Goal: Transaction & Acquisition: Purchase product/service

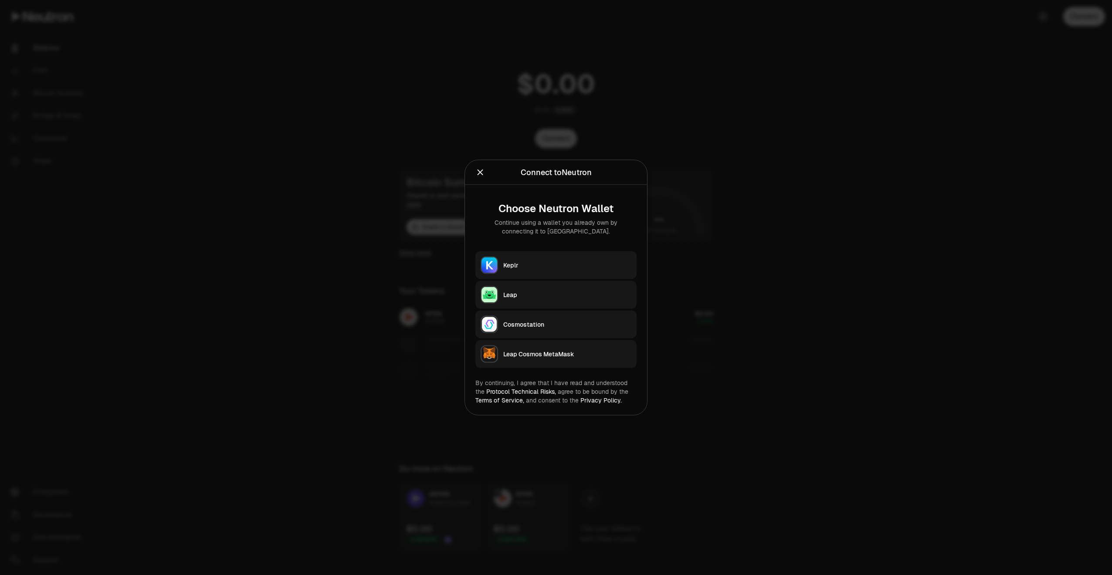
click at [589, 262] on div "Keplr" at bounding box center [567, 265] width 128 height 9
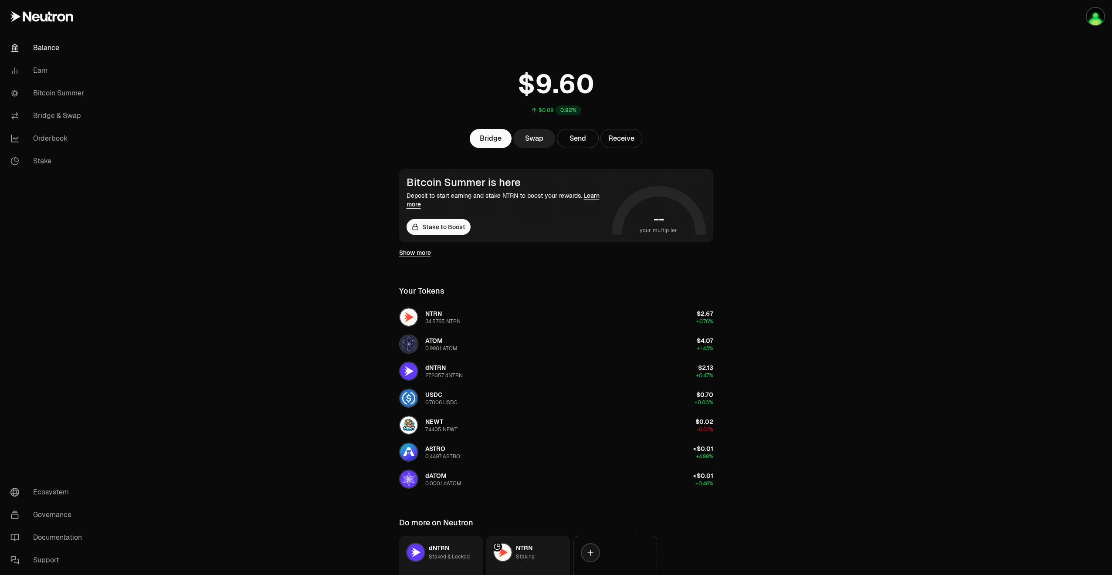
click at [535, 137] on link "Swap" at bounding box center [534, 138] width 42 height 19
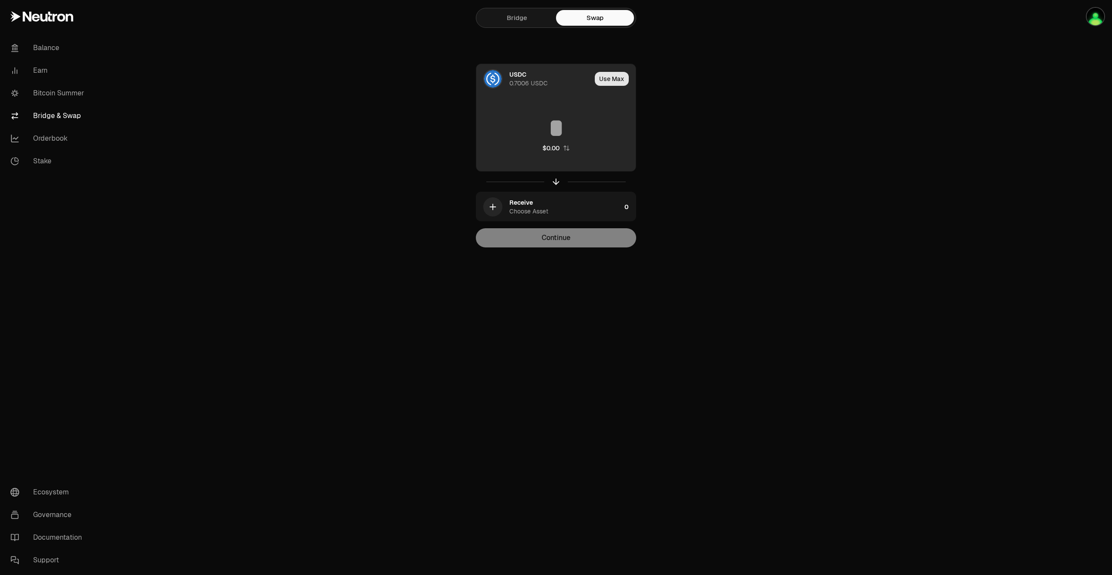
click at [603, 80] on button "Use Max" at bounding box center [612, 79] width 34 height 14
click at [548, 80] on div "USDC 0.7006 USDC" at bounding box center [547, 78] width 76 height 17
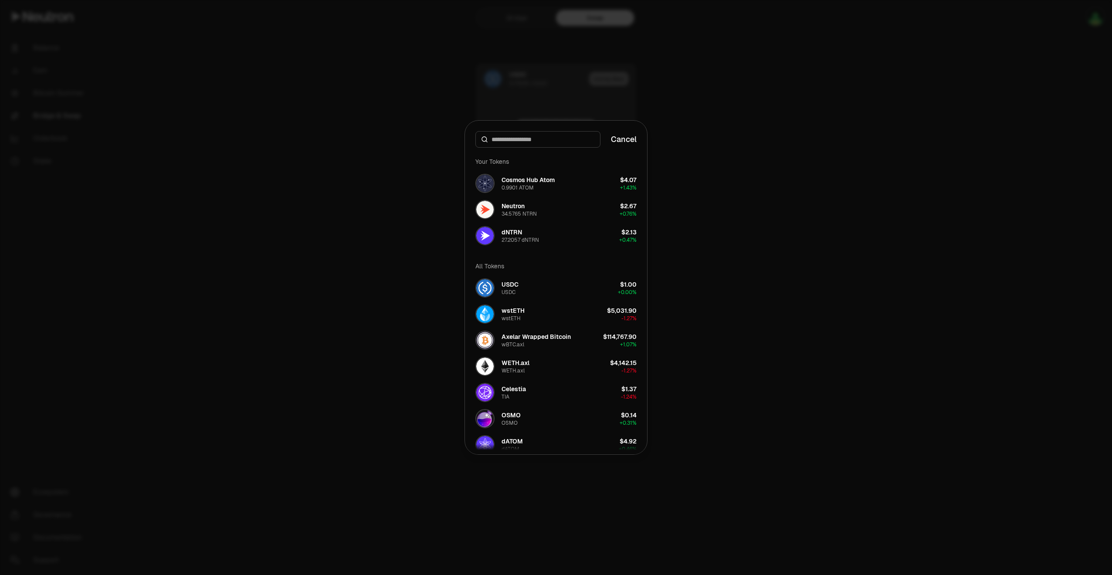
click at [548, 80] on div at bounding box center [556, 287] width 1112 height 575
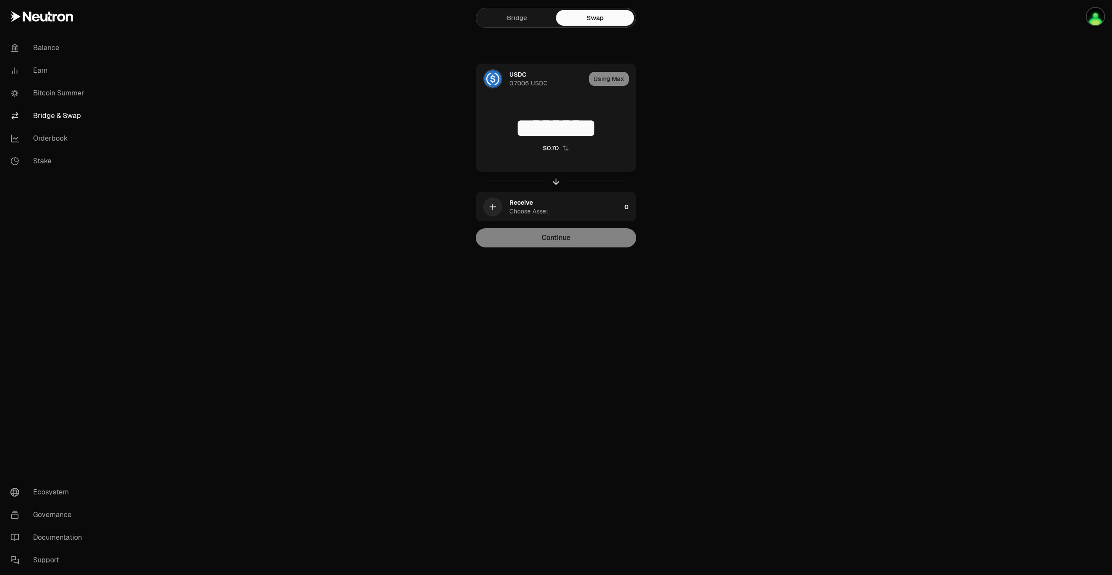
click at [403, 147] on div "Bridge Swap USDC 0.7006 USDC Using Max ******** $0.70 Receive Choose Asset 0 Co…" at bounding box center [556, 141] width 314 height 282
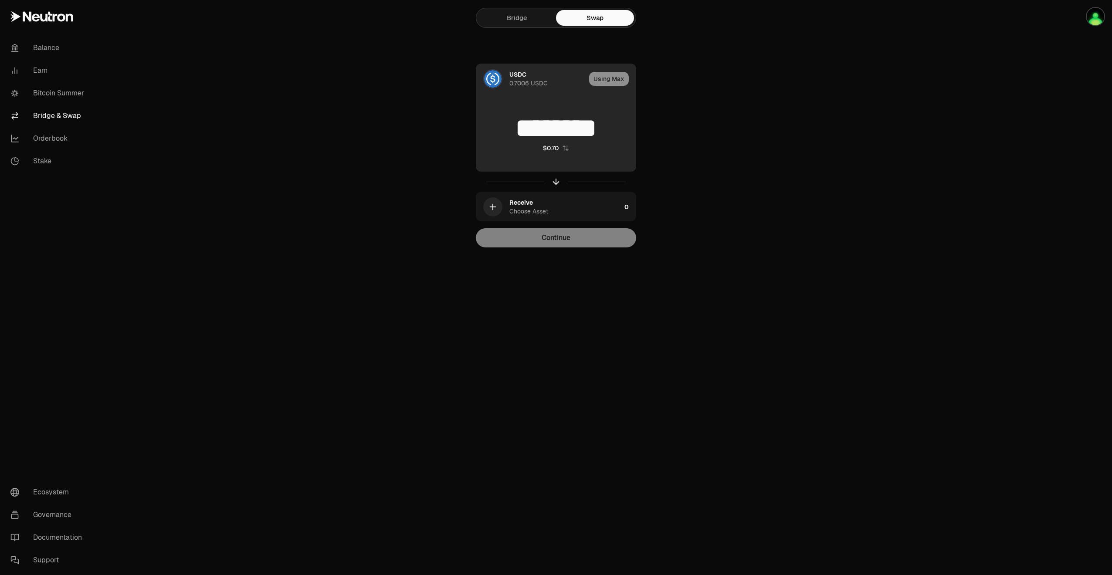
click at [489, 83] on img at bounding box center [492, 78] width 17 height 17
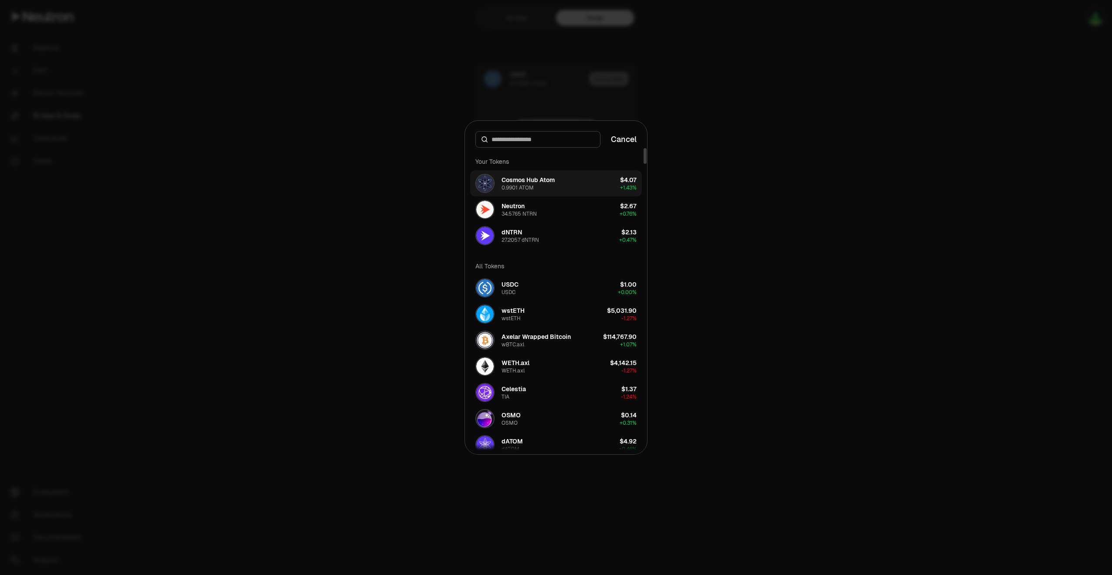
click at [514, 179] on div "Cosmos Hub Atom" at bounding box center [527, 180] width 53 height 9
type input "********"
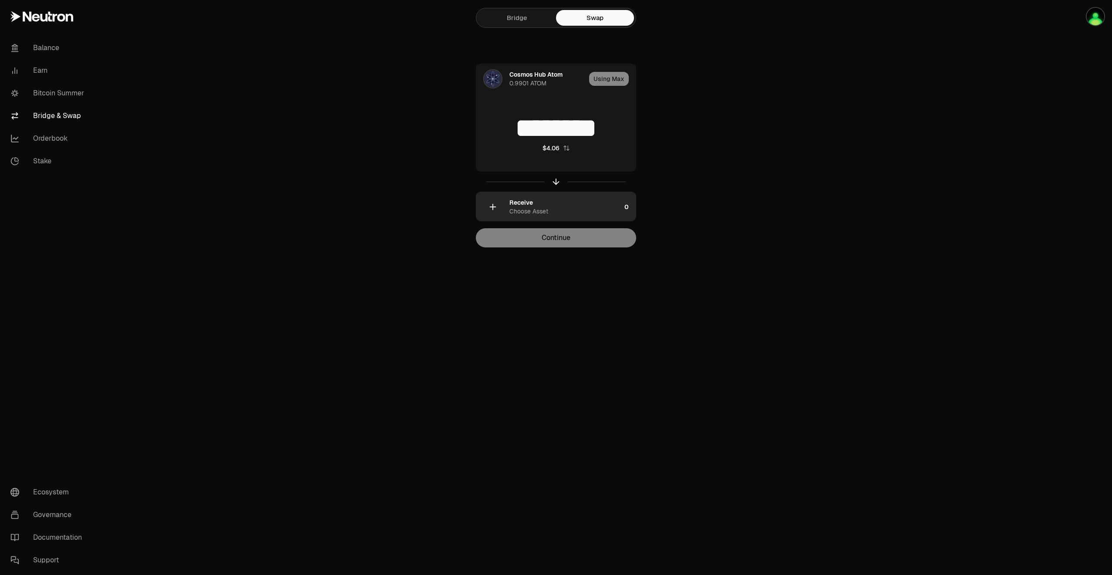
click at [495, 201] on div "button" at bounding box center [492, 206] width 19 height 19
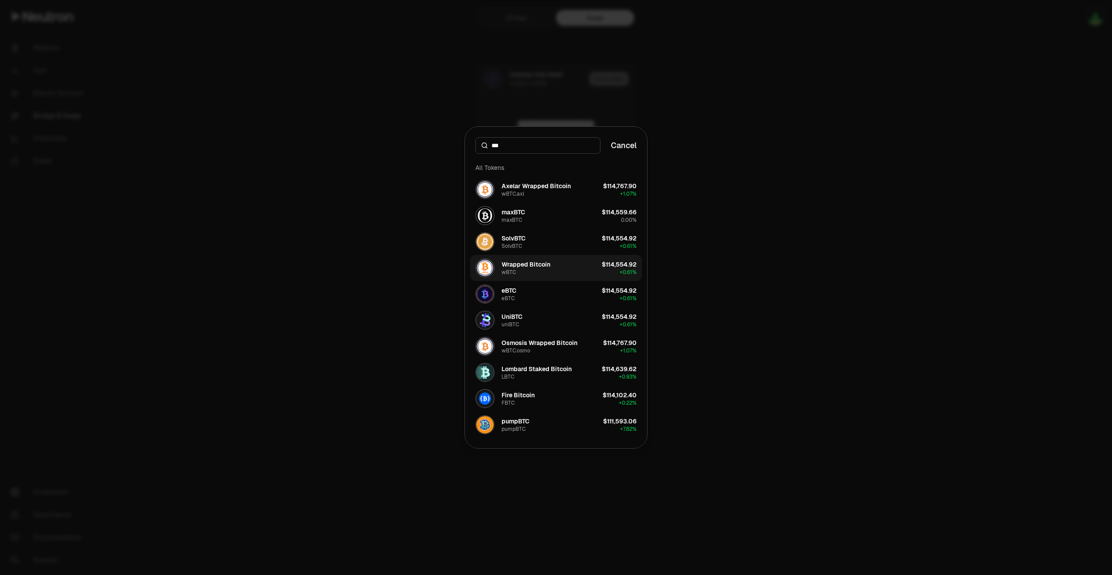
type input "***"
click at [539, 266] on div "Wrapped Bitcoin" at bounding box center [525, 264] width 49 height 9
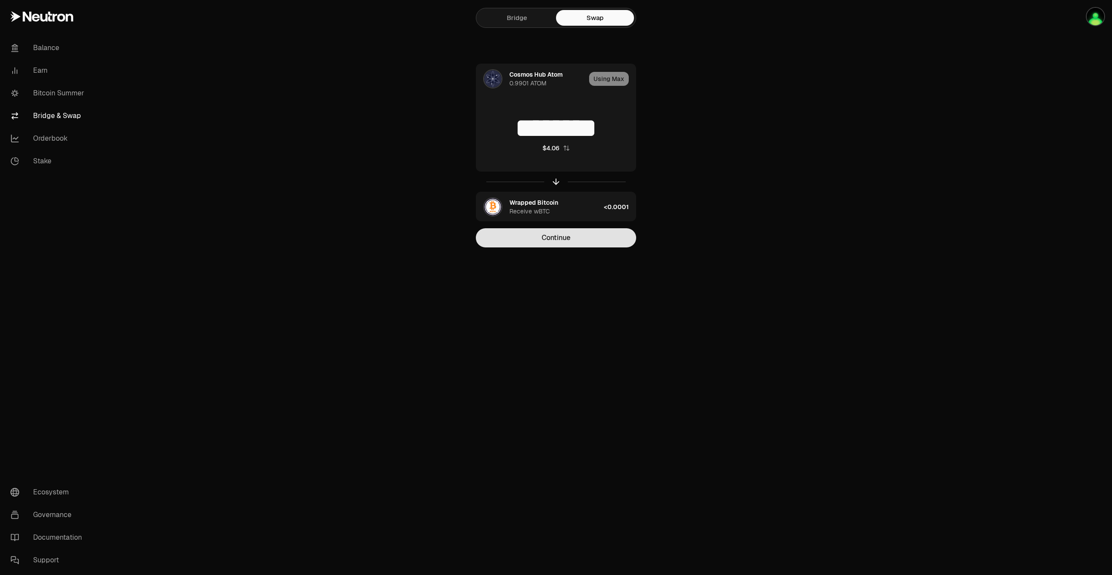
click at [538, 236] on button "Continue" at bounding box center [556, 237] width 160 height 19
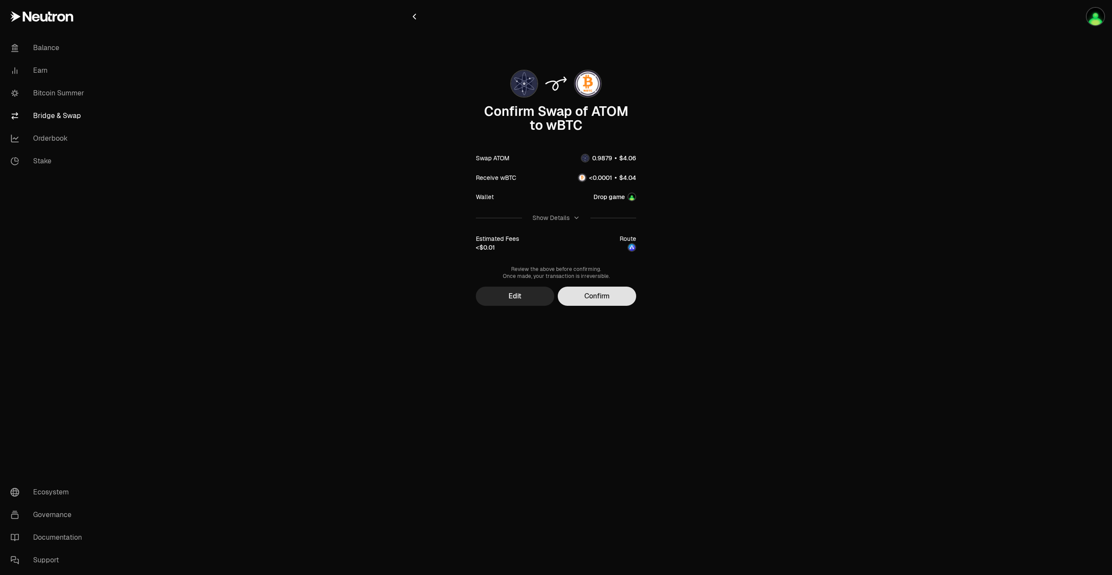
click at [601, 298] on button "Confirm" at bounding box center [597, 296] width 78 height 19
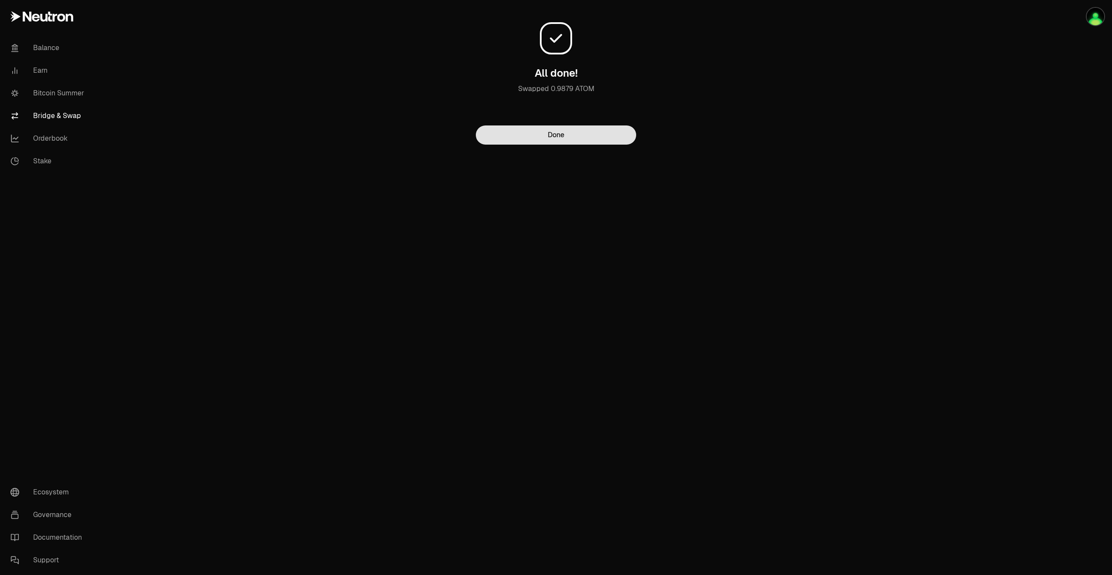
click at [513, 136] on button "Done" at bounding box center [556, 134] width 160 height 19
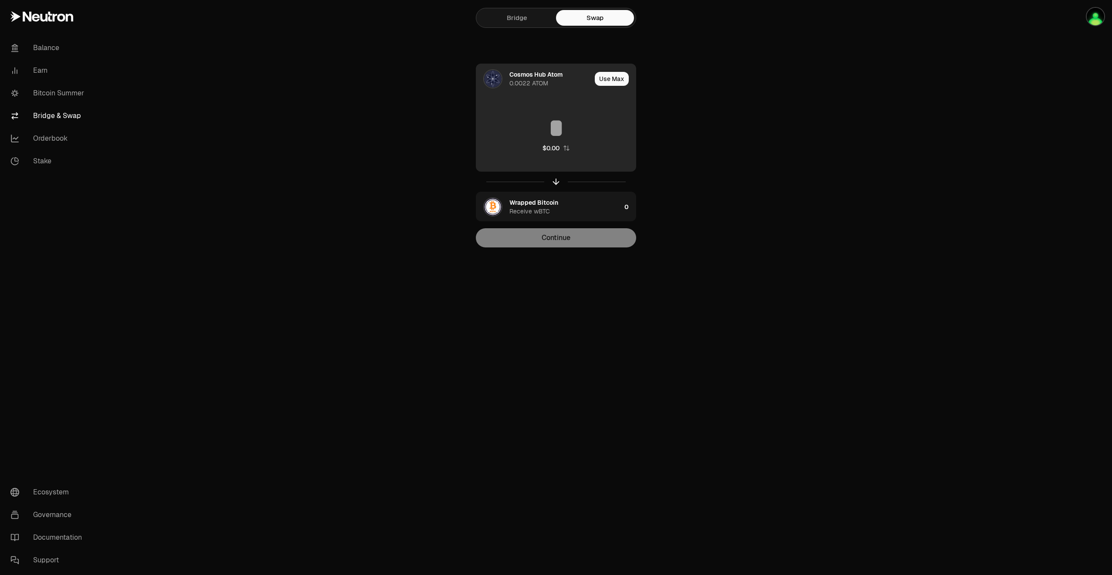
click at [496, 78] on img at bounding box center [492, 78] width 17 height 17
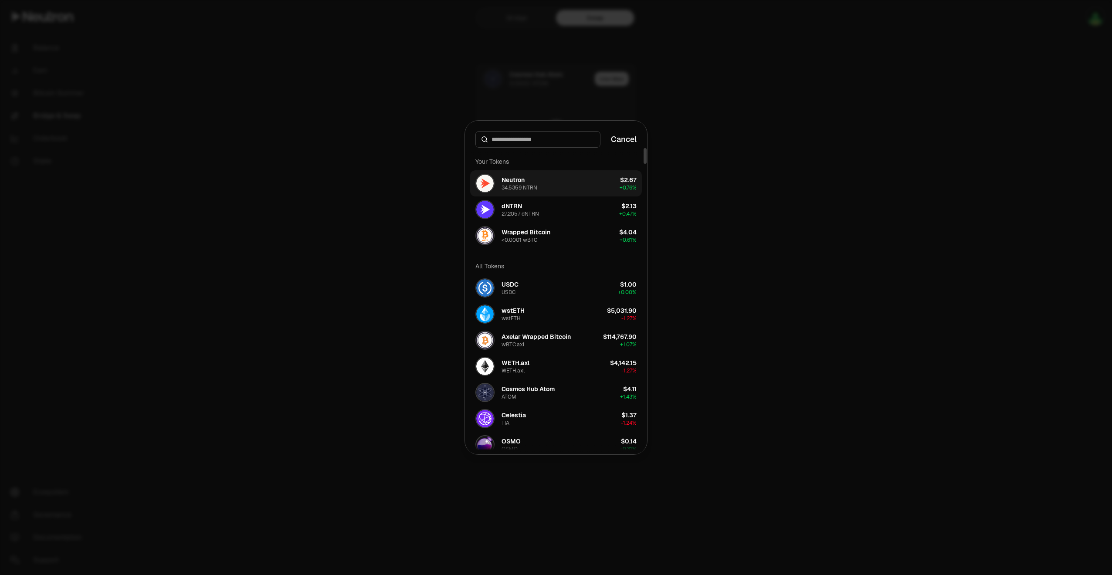
click at [510, 187] on div "34.5359 NTRN" at bounding box center [519, 187] width 36 height 7
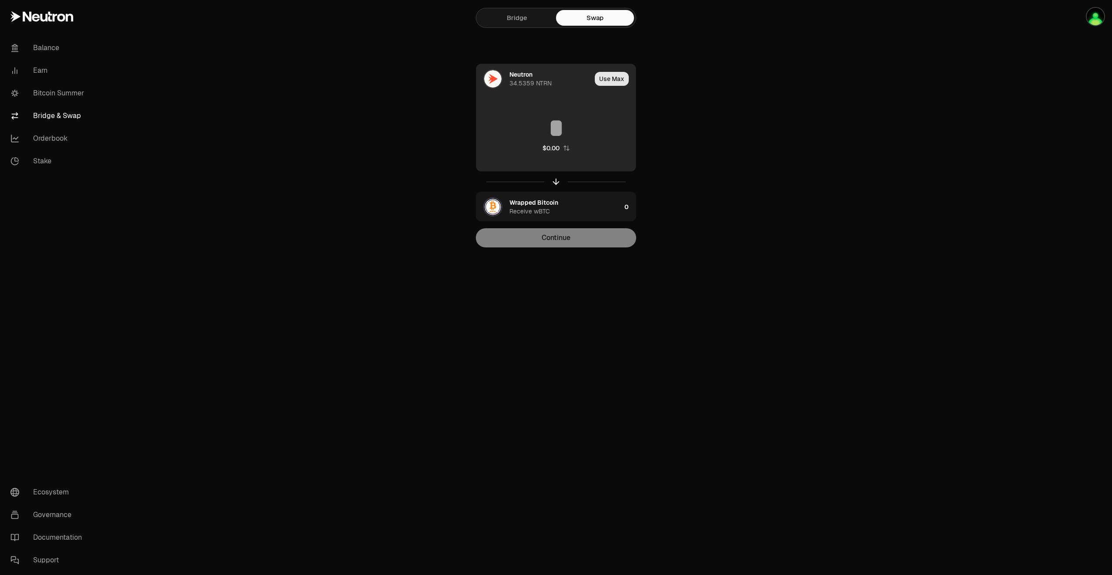
click at [602, 83] on button "Use Max" at bounding box center [612, 79] width 34 height 14
type input "*********"
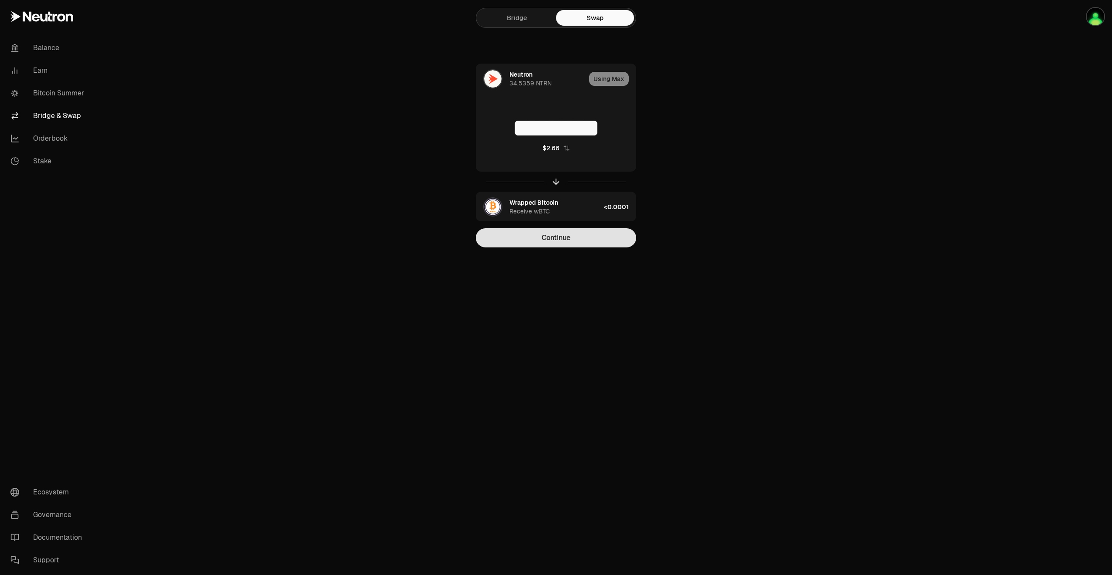
click at [539, 231] on button "Continue" at bounding box center [556, 237] width 160 height 19
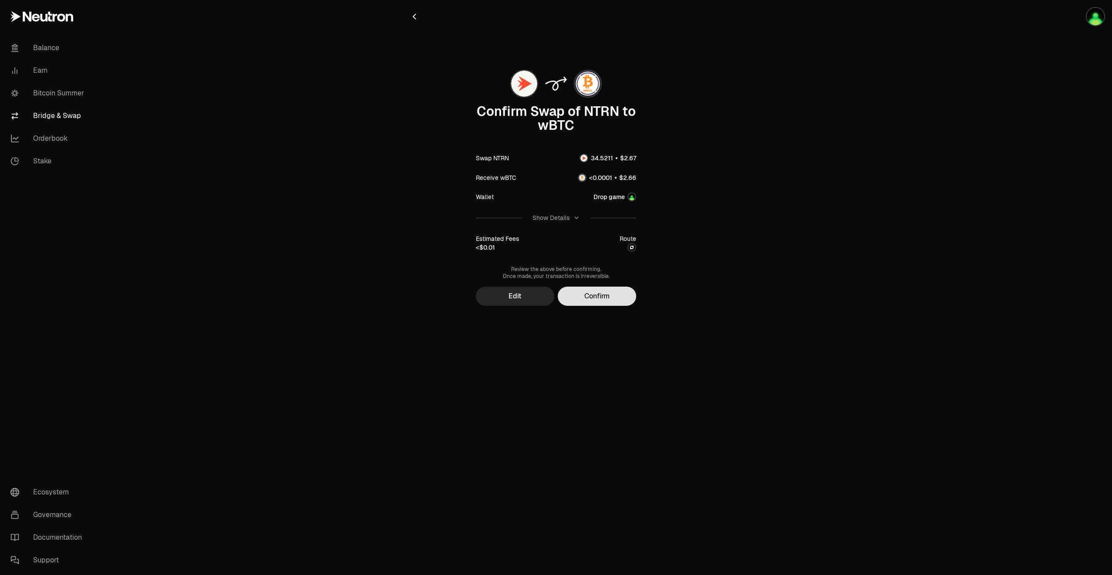
click at [592, 301] on button "Confirm" at bounding box center [597, 296] width 78 height 19
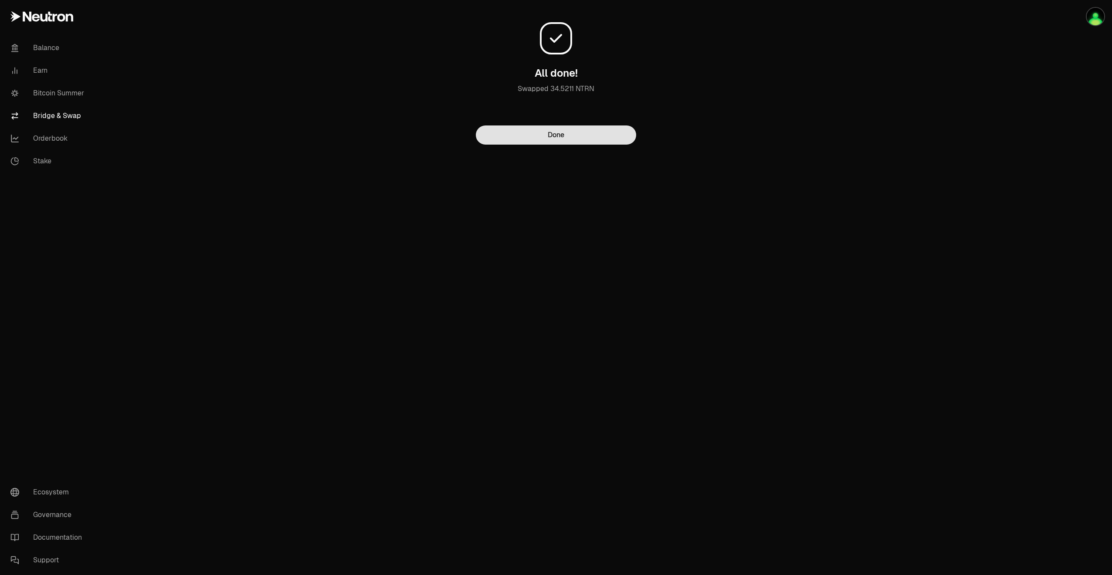
click at [508, 139] on button "Done" at bounding box center [556, 134] width 160 height 19
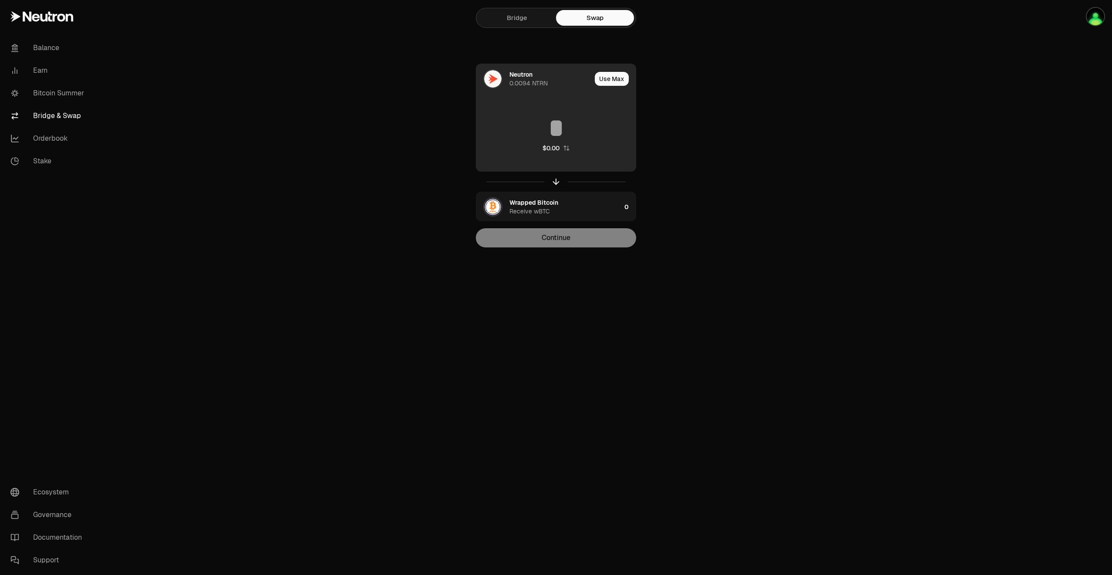
click at [484, 73] on div at bounding box center [492, 78] width 19 height 19
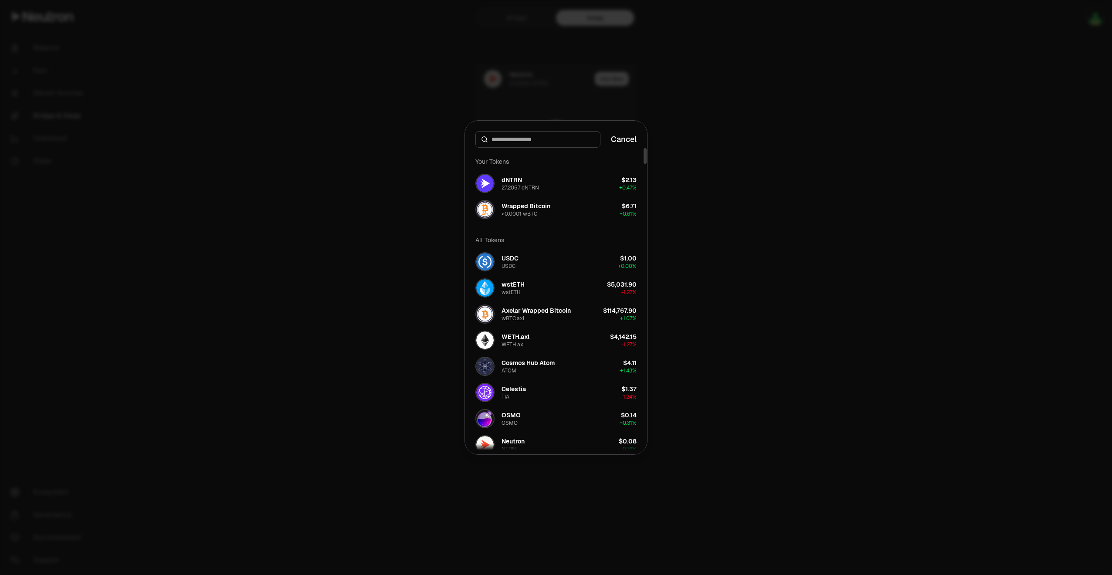
click at [534, 97] on div at bounding box center [556, 287] width 1112 height 575
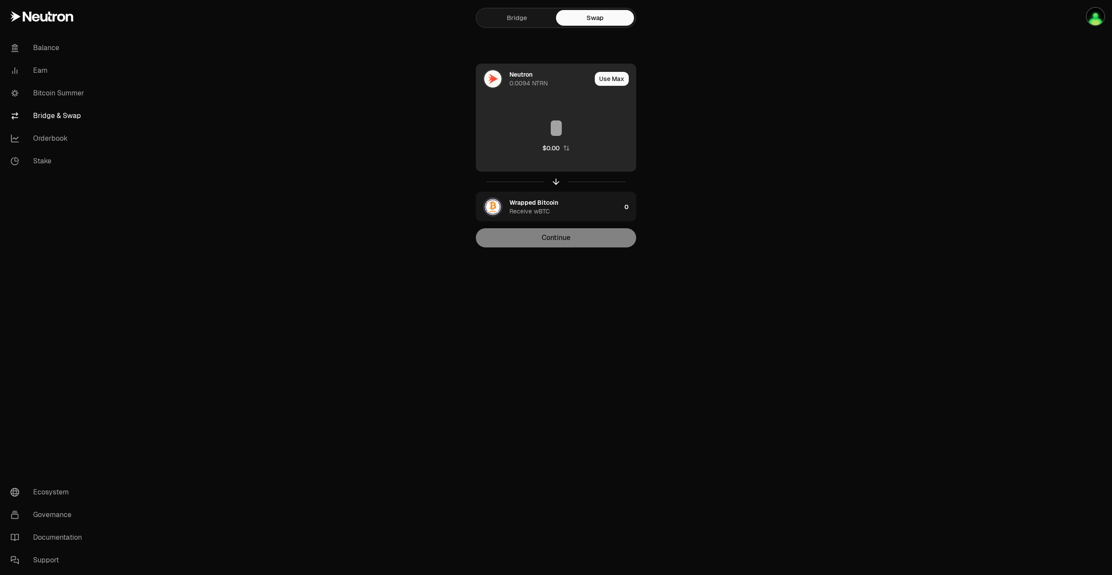
click at [499, 75] on img at bounding box center [492, 78] width 17 height 17
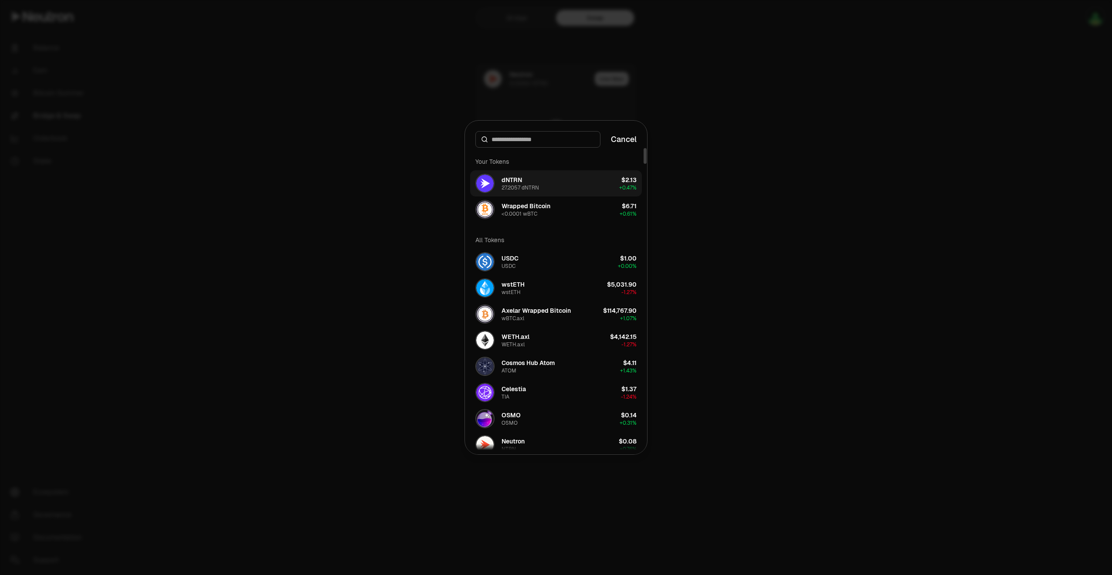
click at [524, 187] on div "27.2057 dNTRN" at bounding box center [519, 187] width 37 height 7
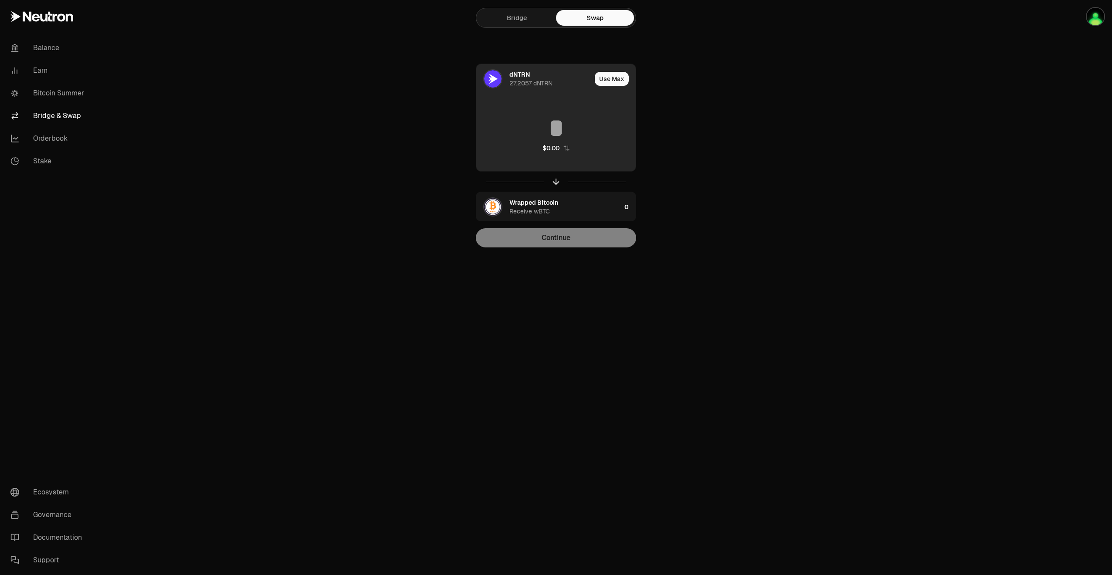
click at [542, 117] on input at bounding box center [555, 128] width 159 height 26
click at [600, 81] on button "Use Max" at bounding box center [612, 79] width 34 height 14
type input "********"
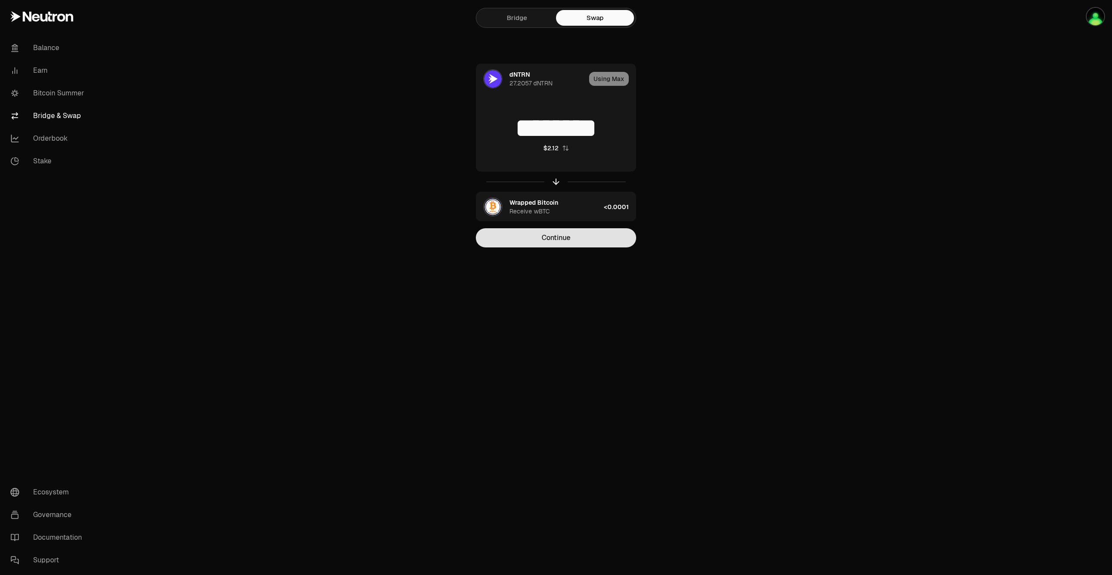
click at [521, 239] on button "Continue" at bounding box center [556, 237] width 160 height 19
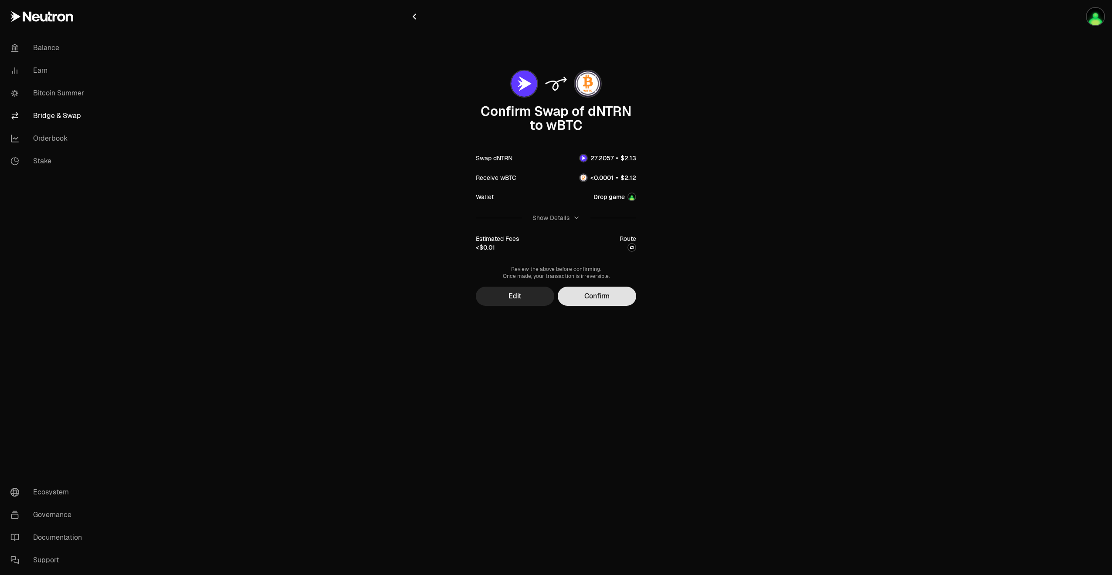
click at [596, 291] on button "Confirm" at bounding box center [597, 296] width 78 height 19
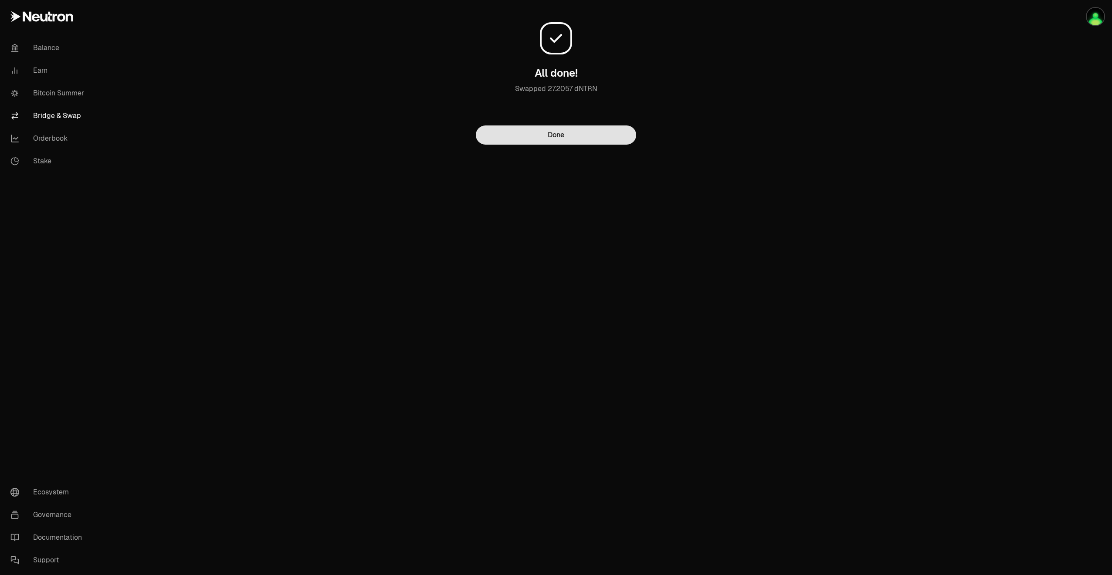
click at [515, 136] on button "Done" at bounding box center [556, 134] width 160 height 19
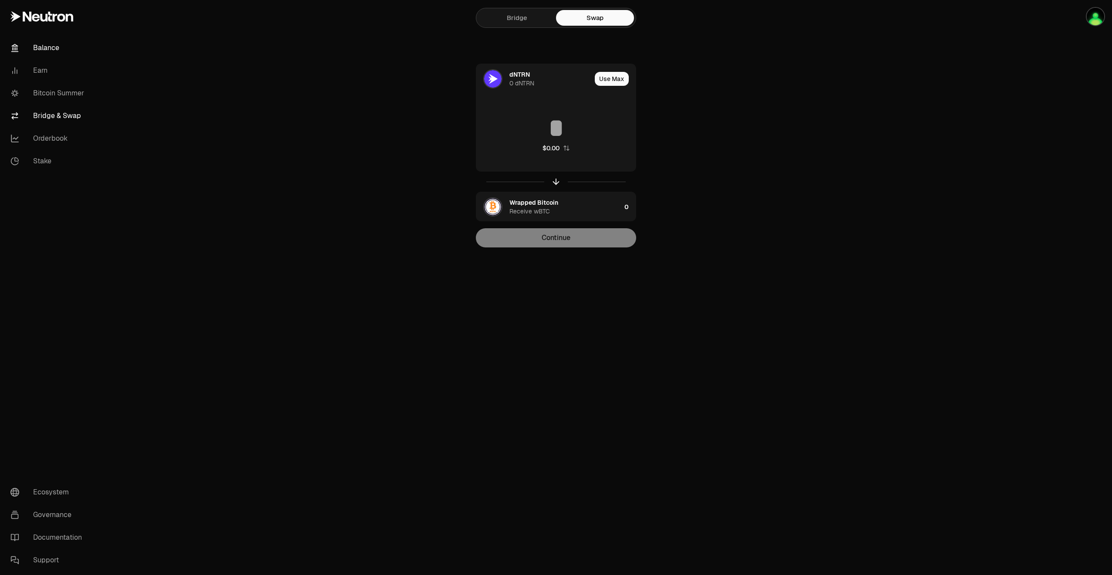
click at [36, 49] on link "Balance" at bounding box center [48, 48] width 91 height 23
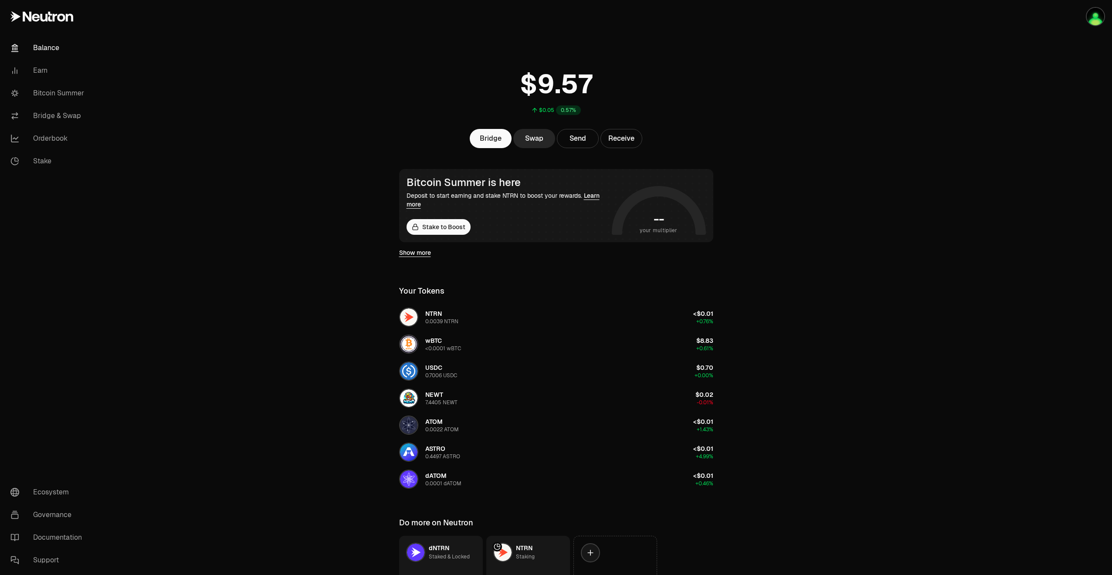
click at [36, 49] on link "Balance" at bounding box center [48, 48] width 91 height 23
click at [332, 372] on main "$0.05 0.57% Bridge Swap Send Receive Bitcoin Summer is here Deposit to start ea…" at bounding box center [605, 320] width 1014 height 640
click at [66, 88] on link "Bitcoin Summer" at bounding box center [48, 93] width 91 height 23
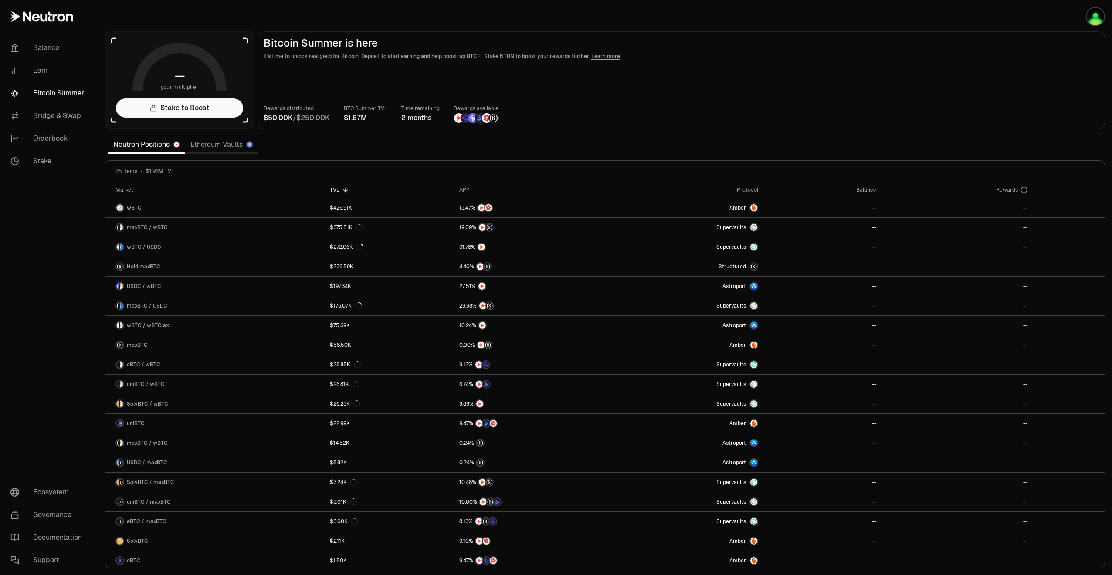
click at [207, 147] on link "Ethereum Vaults" at bounding box center [221, 144] width 73 height 17
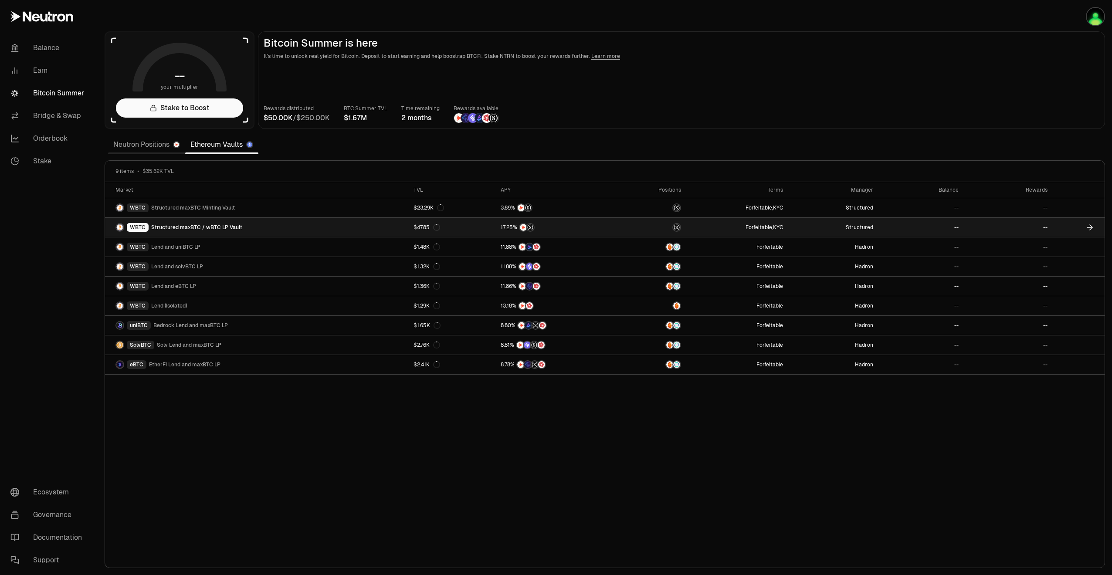
click at [213, 227] on span "Structured maxBTC / wBTC LP Vault" at bounding box center [196, 227] width 91 height 7
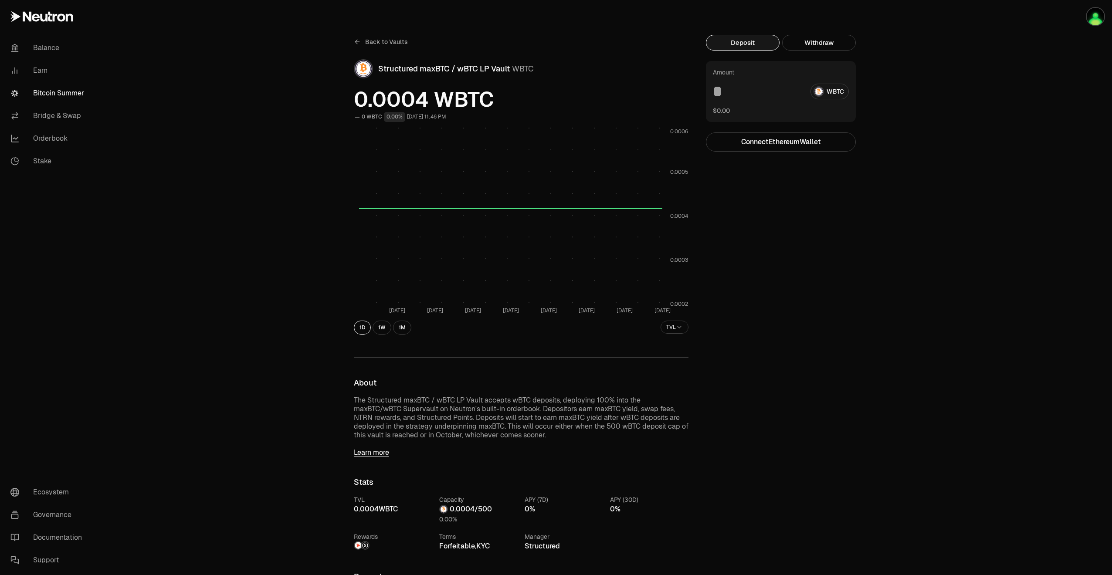
click at [826, 94] on div "WBTC" at bounding box center [781, 92] width 136 height 16
click at [723, 89] on input at bounding box center [758, 92] width 91 height 16
click at [734, 140] on button "Connect Ethereum Wallet" at bounding box center [781, 141] width 150 height 19
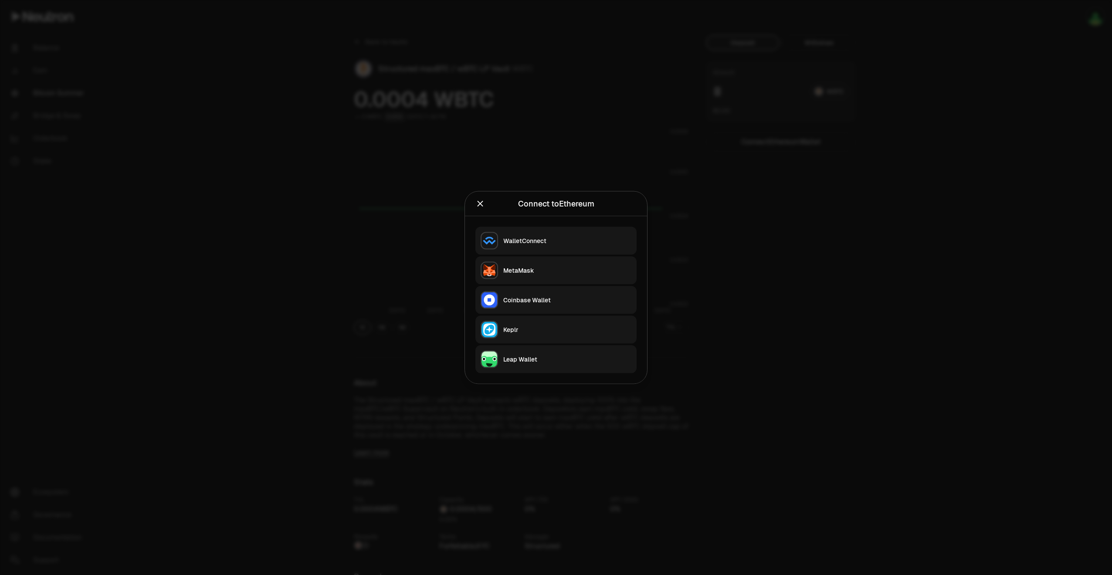
click at [529, 322] on button "Keplr" at bounding box center [555, 330] width 161 height 28
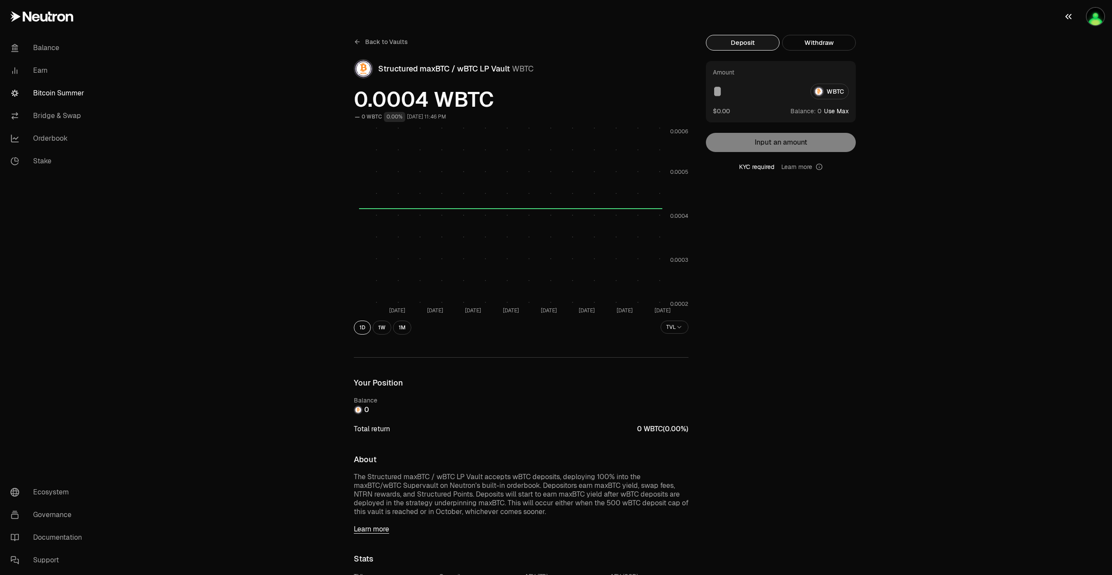
click at [1097, 20] on img "button" at bounding box center [1094, 16] width 17 height 17
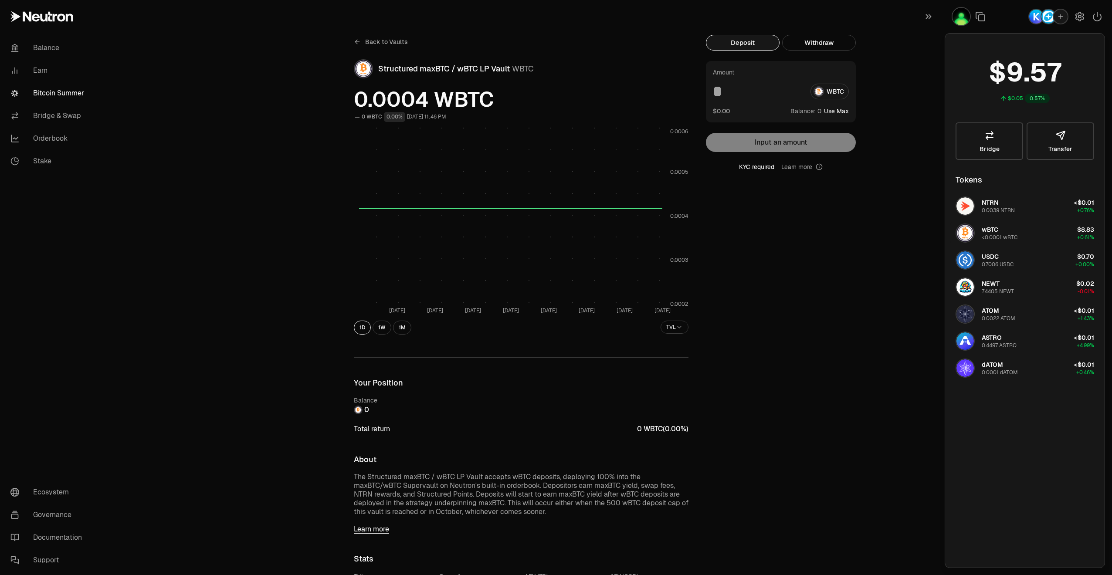
click at [1032, 240] on button "wBTC <0.0001 wBTC $8.83 +0.61%" at bounding box center [1024, 233] width 149 height 26
click at [1006, 232] on div "wBTC <0.0001 wBTC" at bounding box center [999, 233] width 36 height 16
click at [987, 140] on icon at bounding box center [989, 135] width 10 height 10
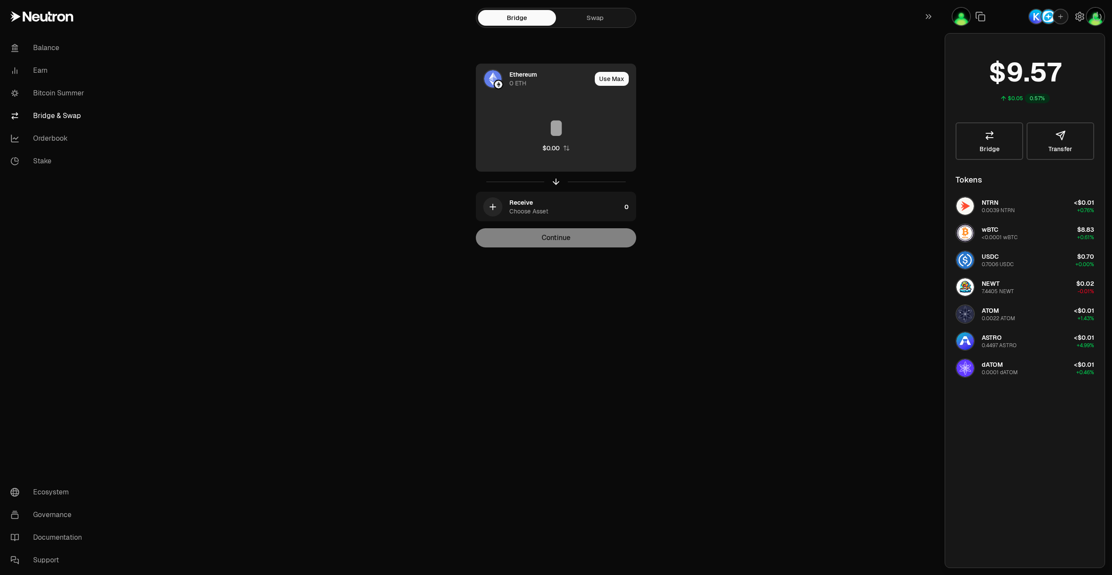
click at [486, 74] on img at bounding box center [492, 78] width 17 height 17
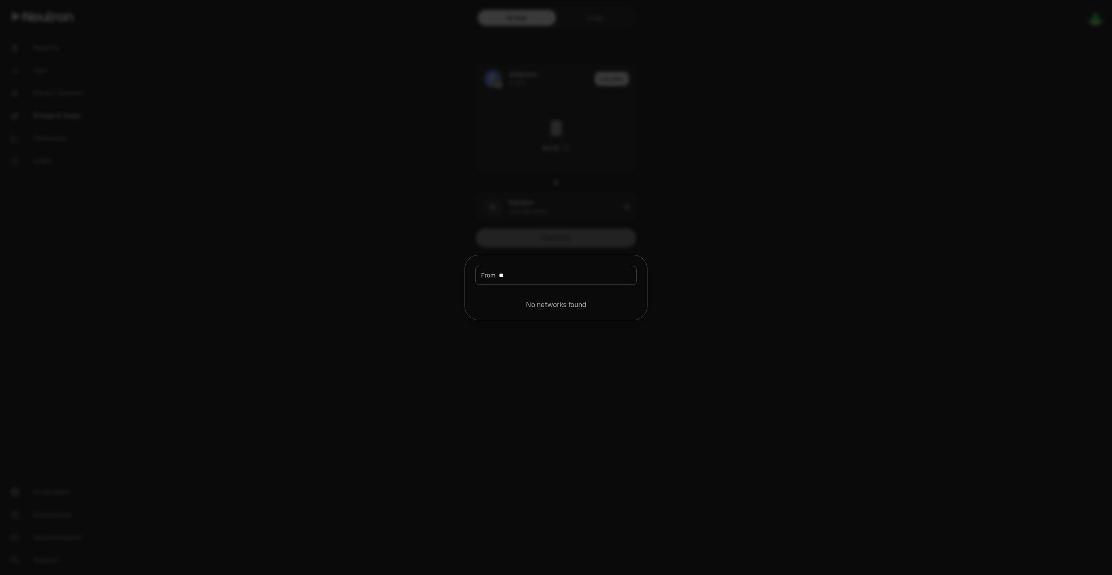
type input "*"
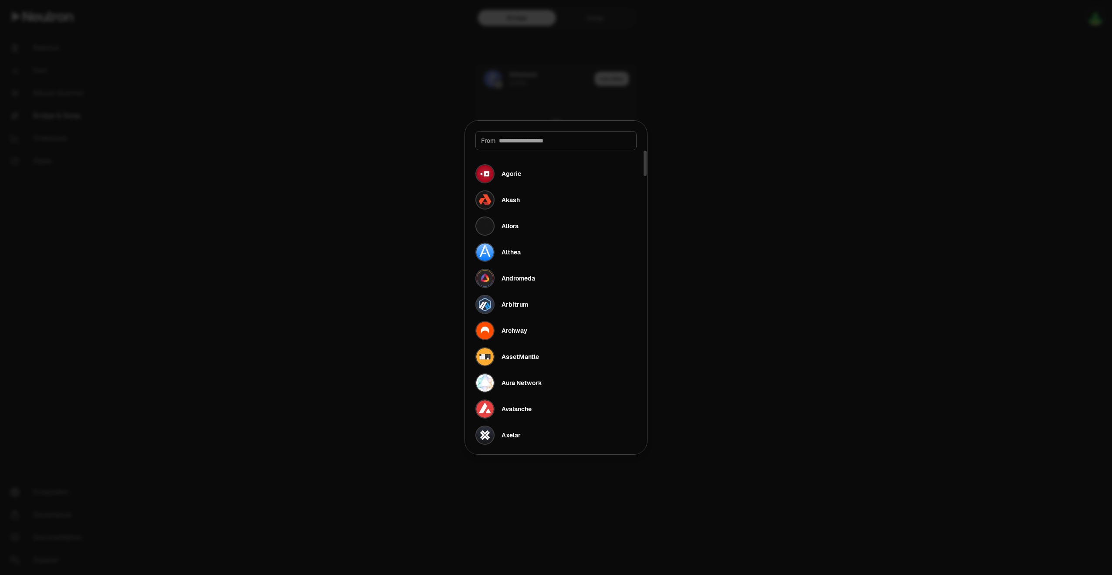
click at [364, 210] on div at bounding box center [556, 287] width 1112 height 575
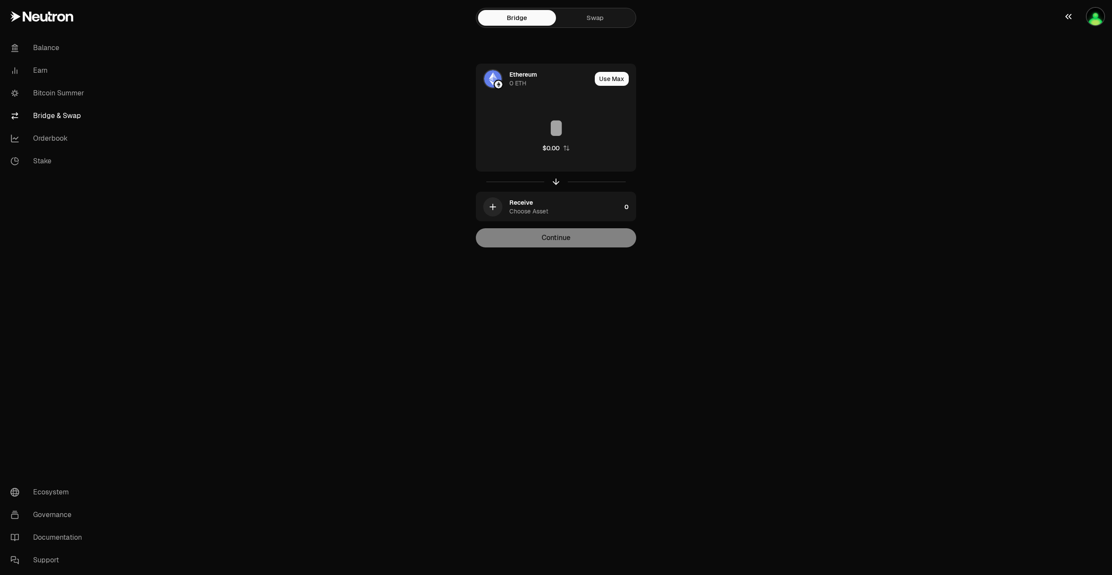
click at [1092, 14] on img "button" at bounding box center [1094, 16] width 17 height 17
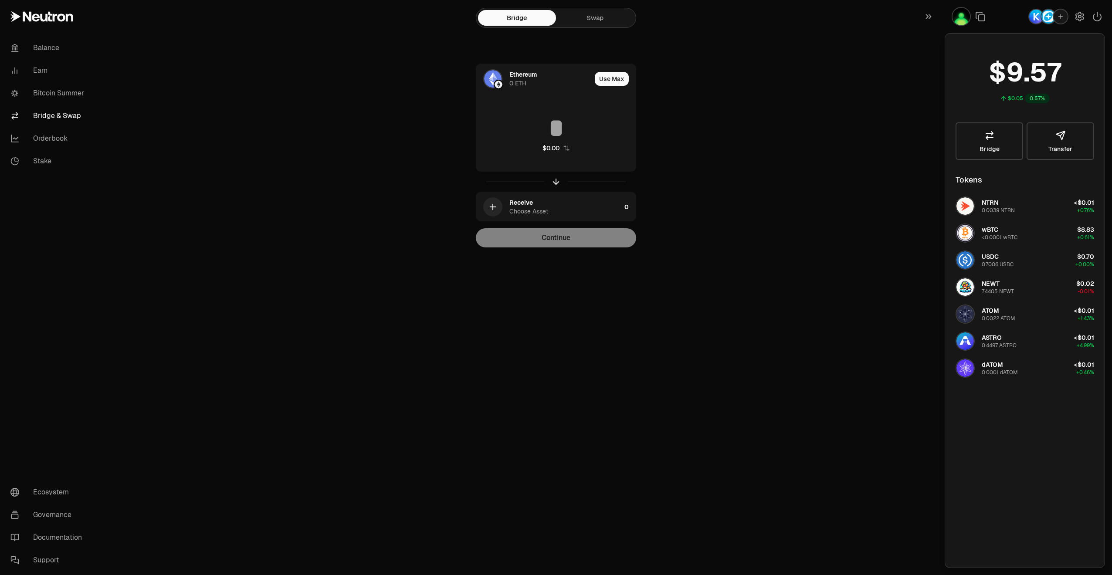
click at [1037, 14] on img "button" at bounding box center [1036, 17] width 14 height 14
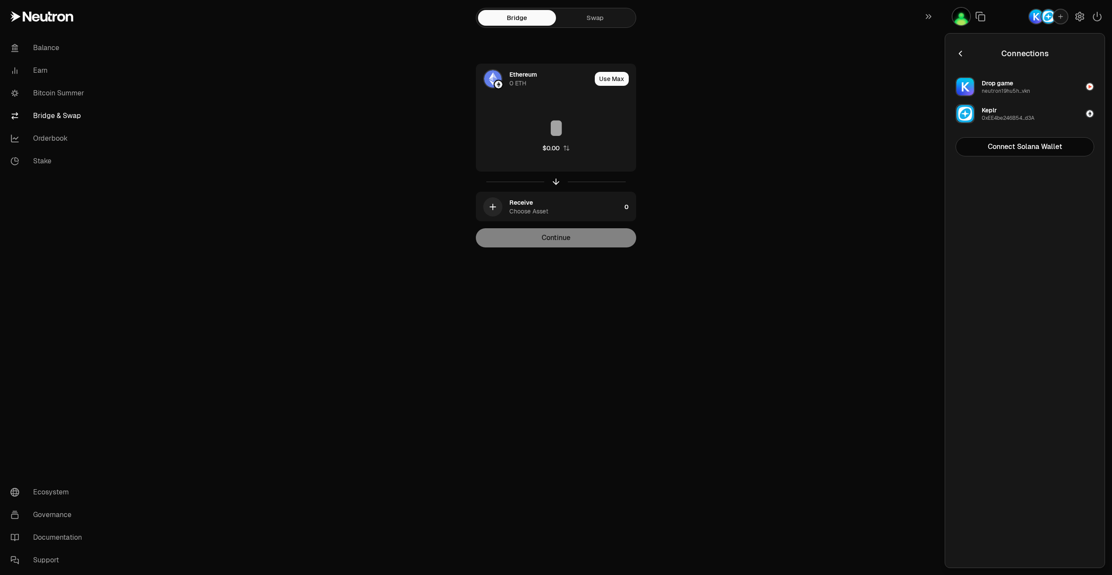
click at [1034, 86] on button "Drop game neutron19hu5h...vkn" at bounding box center [1024, 87] width 149 height 26
click at [721, 63] on section "Bridge Swap Ethereum 0 ETH Use Max $0.00 Receive Choose Asset 0 Continue" at bounding box center [556, 141] width 335 height 282
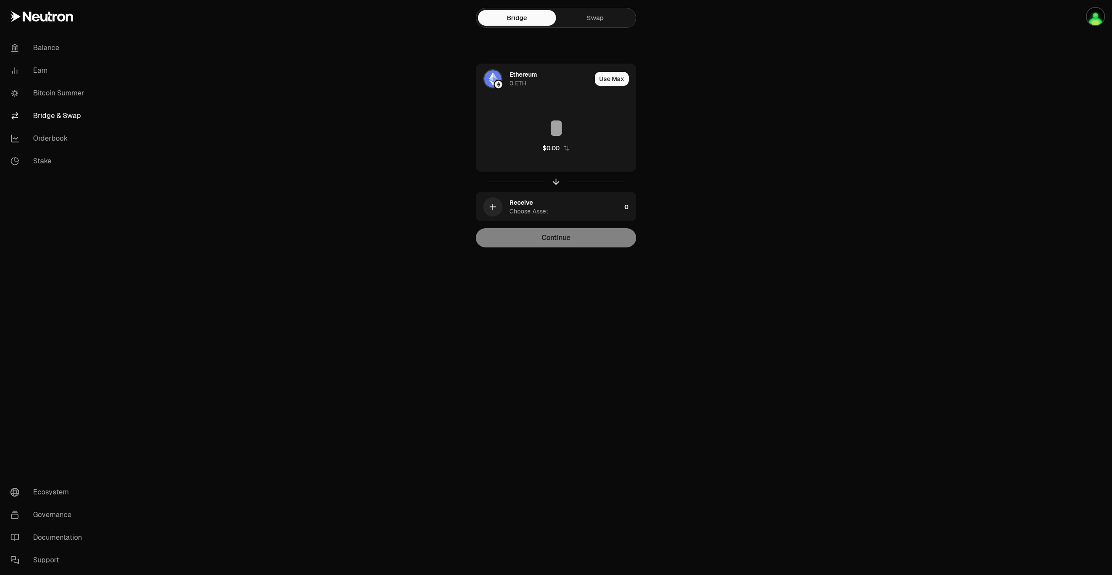
click at [598, 13] on link "Swap" at bounding box center [595, 18] width 78 height 16
click at [41, 51] on link "Balance" at bounding box center [48, 48] width 91 height 23
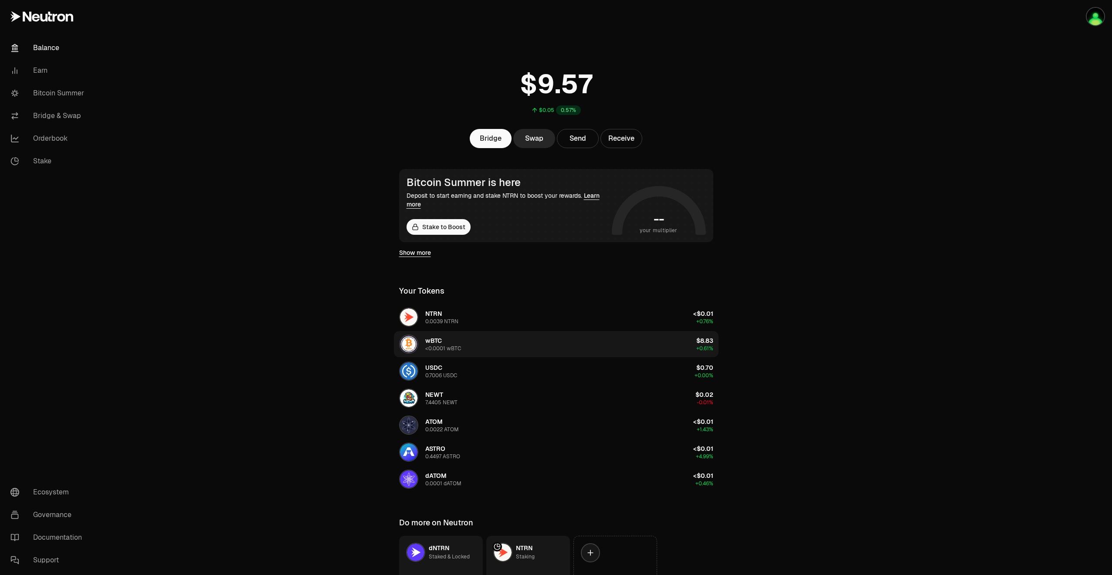
click at [594, 343] on button "wBTC <0.0001 wBTC $8.83 +0.61%" at bounding box center [556, 344] width 325 height 26
click at [442, 225] on link "Stake to Boost" at bounding box center [438, 227] width 64 height 16
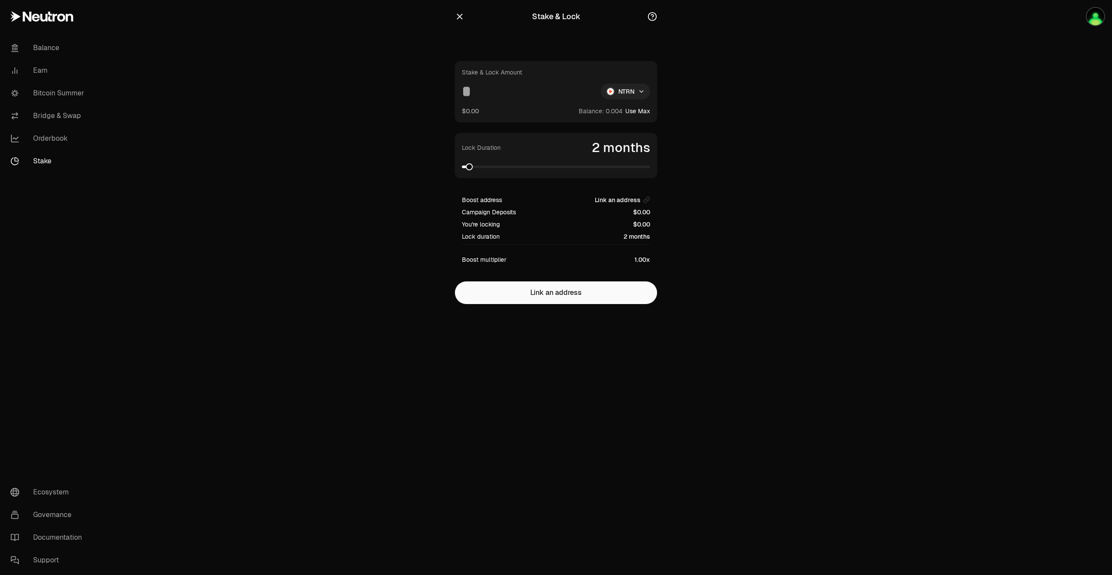
click at [629, 95] on html "Balance Earn Bitcoin Summer Bridge & Swap Orderbook Stake Ecosystem Governance …" at bounding box center [556, 287] width 1112 height 575
click at [822, 180] on html "Balance Earn Bitcoin Summer Bridge & Swap Orderbook Stake Ecosystem Governance …" at bounding box center [556, 287] width 1112 height 575
click at [458, 13] on icon "button" at bounding box center [460, 17] width 10 height 10
